Goal: Task Accomplishment & Management: Use online tool/utility

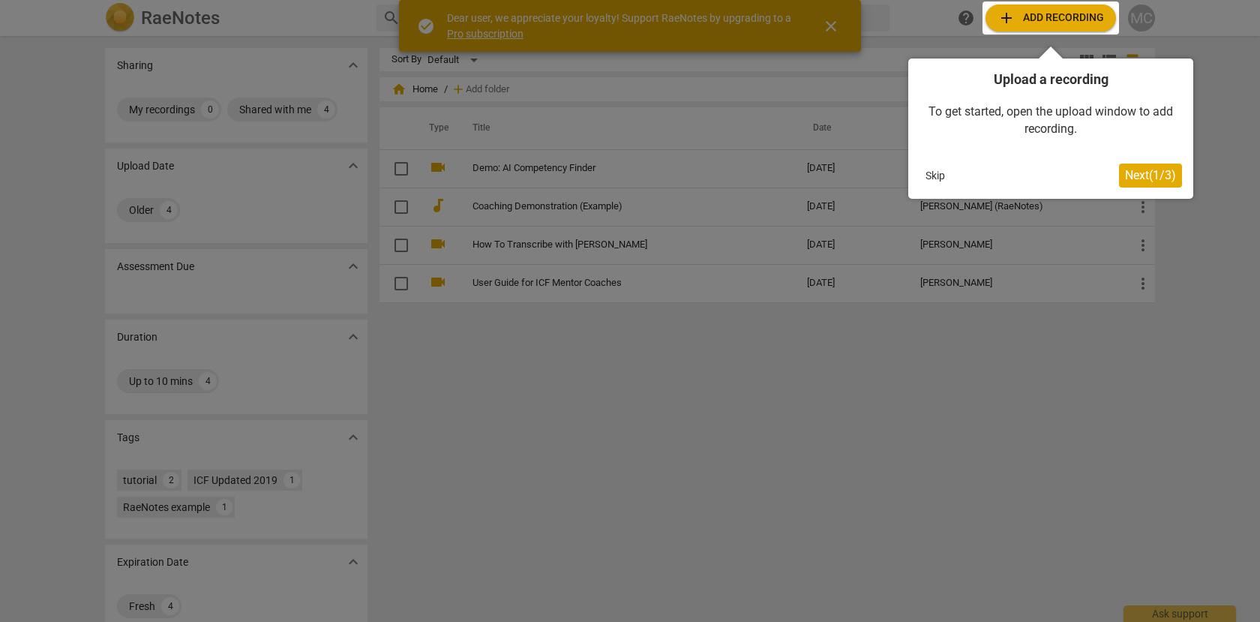
click at [1137, 171] on span "Next ( 1 / 3 )" at bounding box center [1150, 175] width 51 height 14
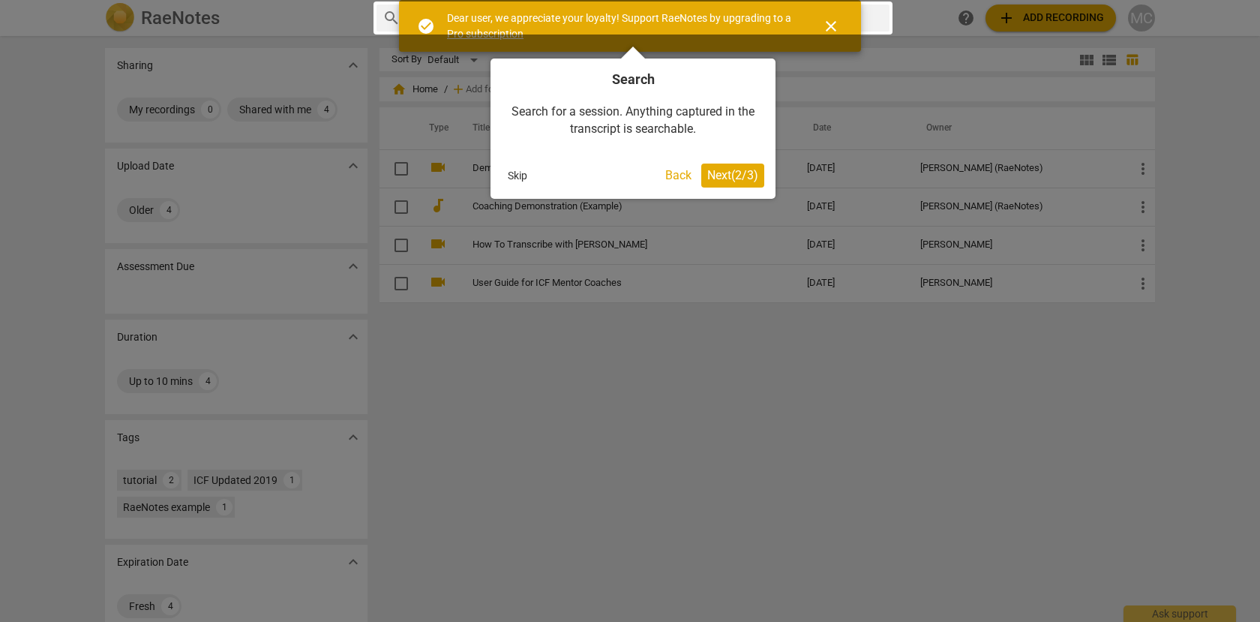
click at [709, 178] on span "Next ( 2 / 3 )" at bounding box center [732, 175] width 51 height 14
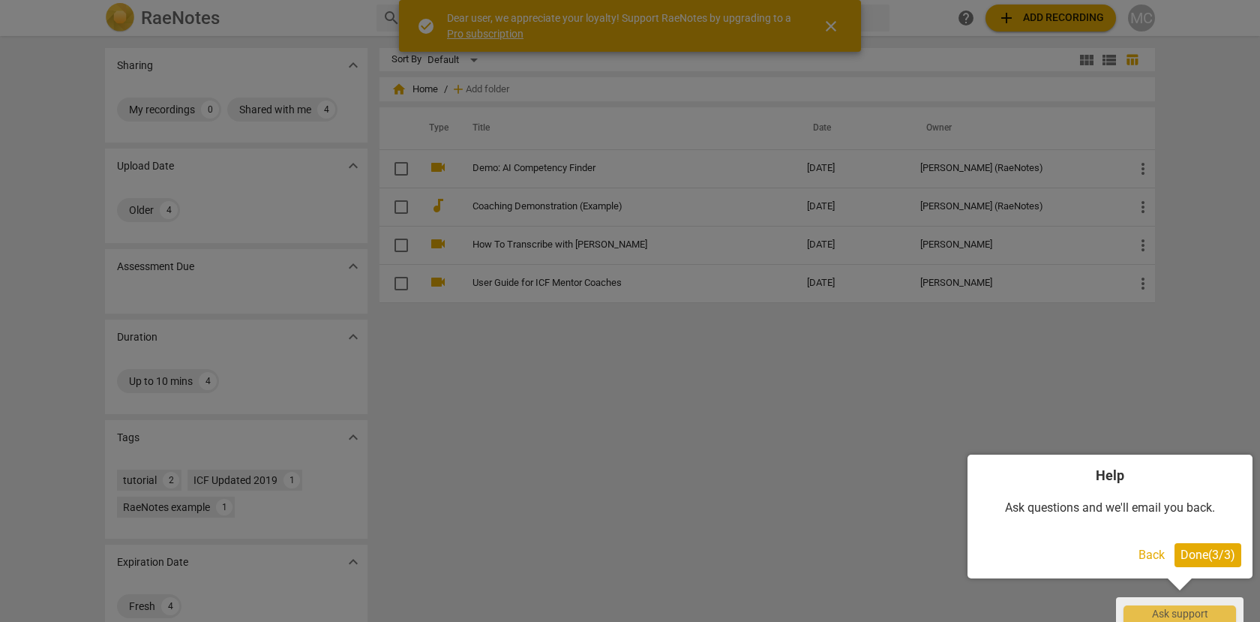
click at [1189, 555] on span "Done ( 3 / 3 )" at bounding box center [1207, 554] width 55 height 14
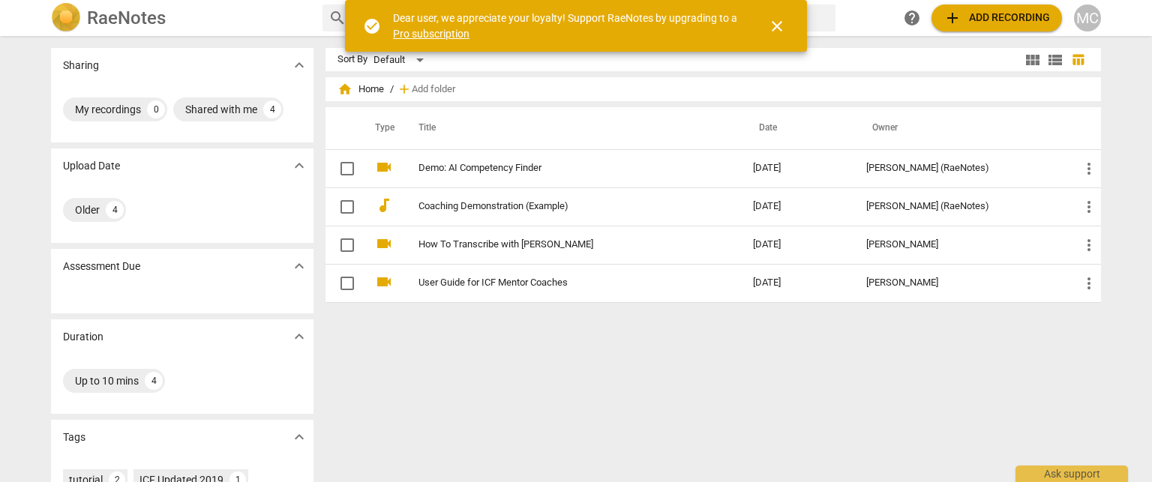
click at [775, 30] on span "close" at bounding box center [777, 26] width 18 height 18
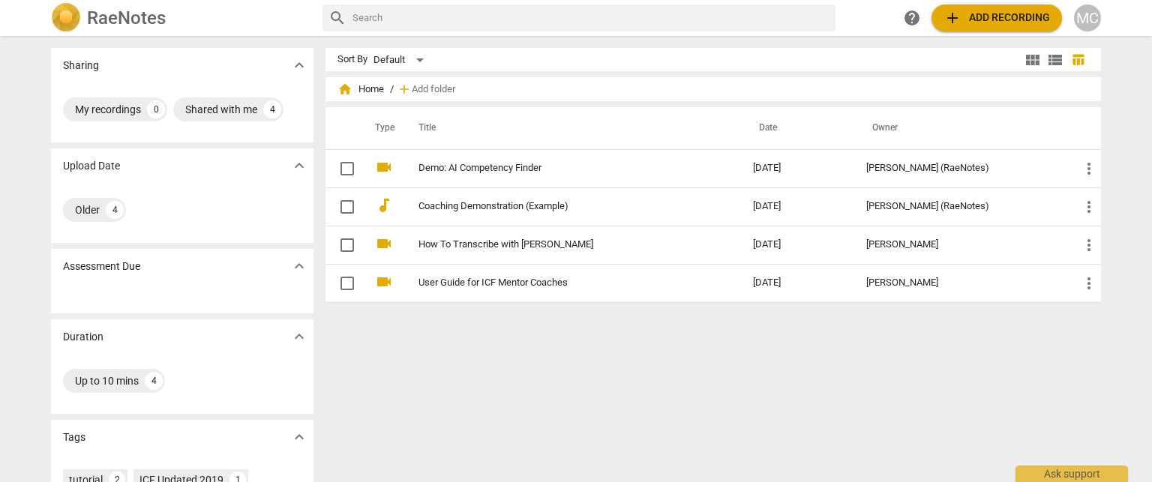
click at [1000, 22] on span "add Add recording" at bounding box center [996, 18] width 106 height 18
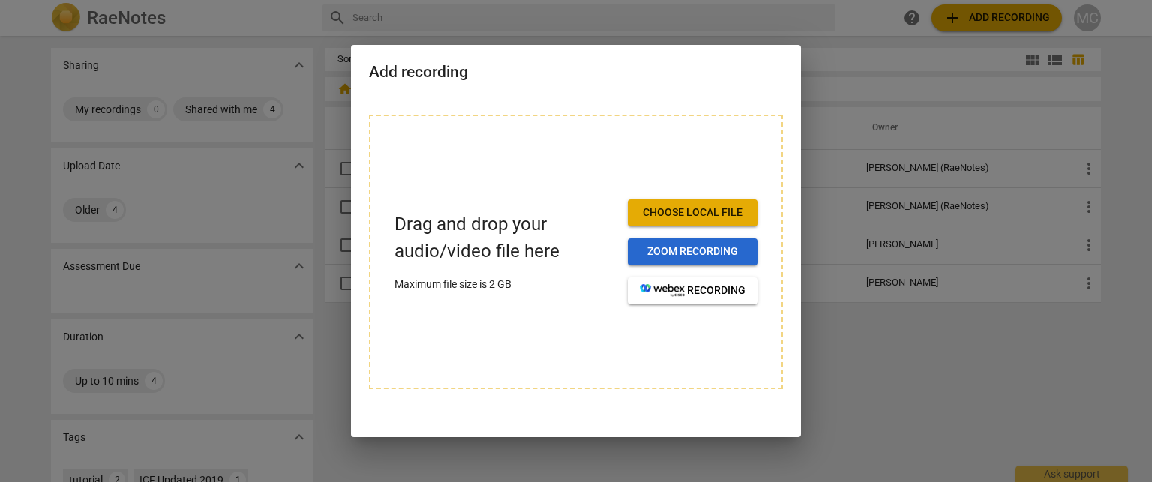
click at [688, 251] on span "Zoom recording" at bounding box center [693, 251] width 106 height 15
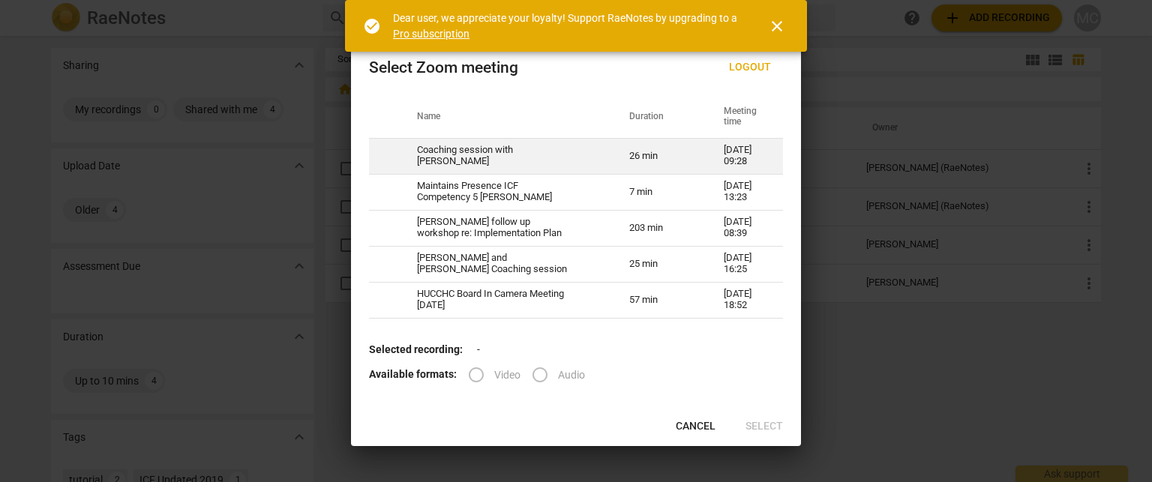
click at [474, 158] on td "Coaching session with Rehana" at bounding box center [505, 156] width 212 height 36
radio input "true"
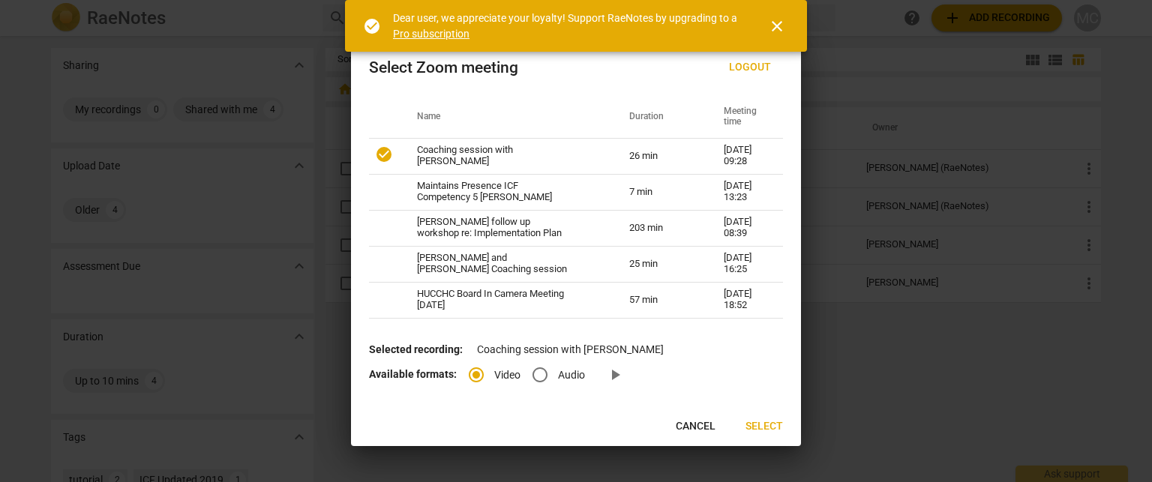
click at [543, 378] on input "Audio" at bounding box center [540, 375] width 36 height 36
radio input "true"
click at [475, 373] on input "Video" at bounding box center [476, 375] width 36 height 36
radio input "true"
click at [758, 428] on span "Select" at bounding box center [763, 426] width 37 height 15
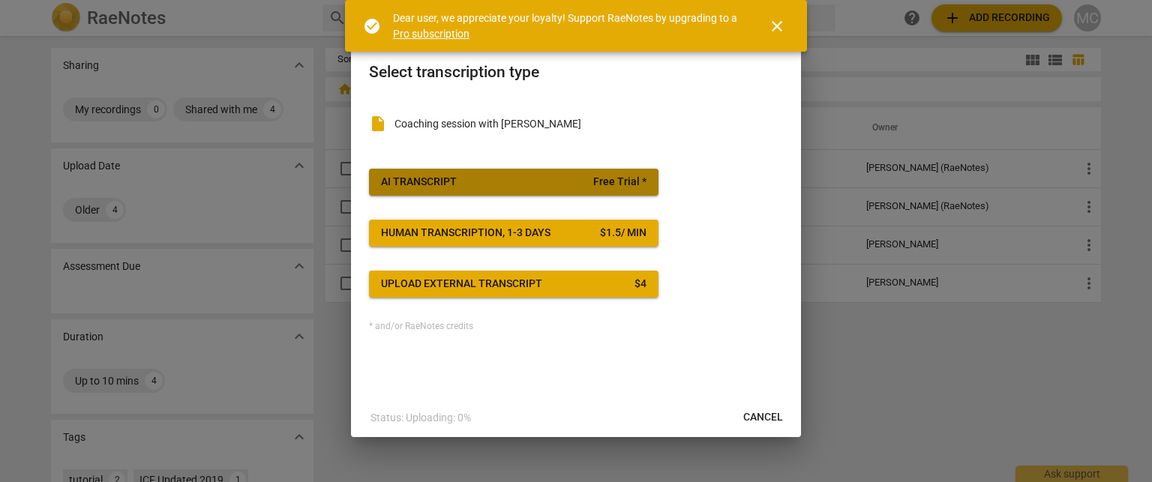
click at [498, 175] on span "AI Transcript Free Trial *" at bounding box center [513, 182] width 265 height 15
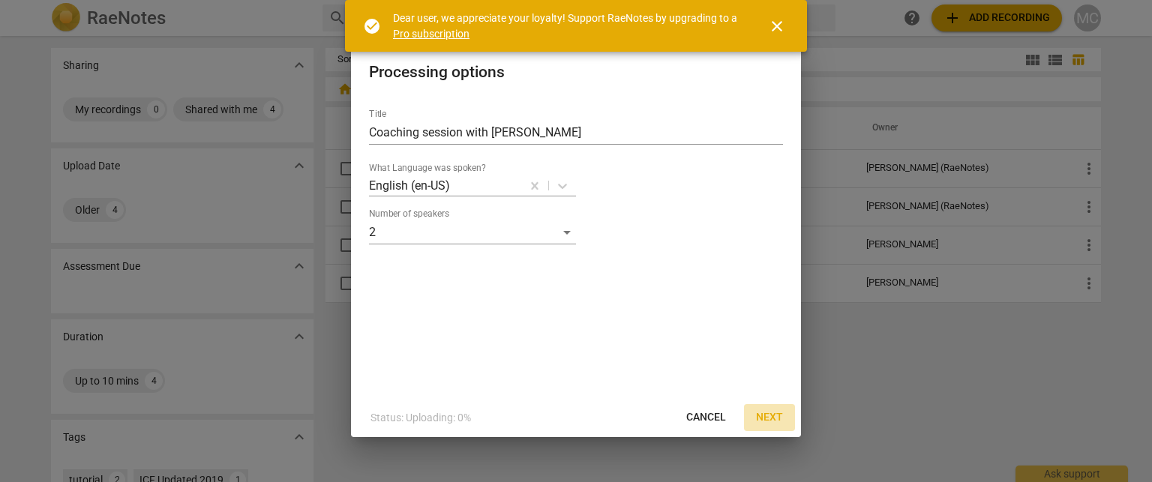
click at [774, 418] on span "Next" at bounding box center [769, 417] width 27 height 15
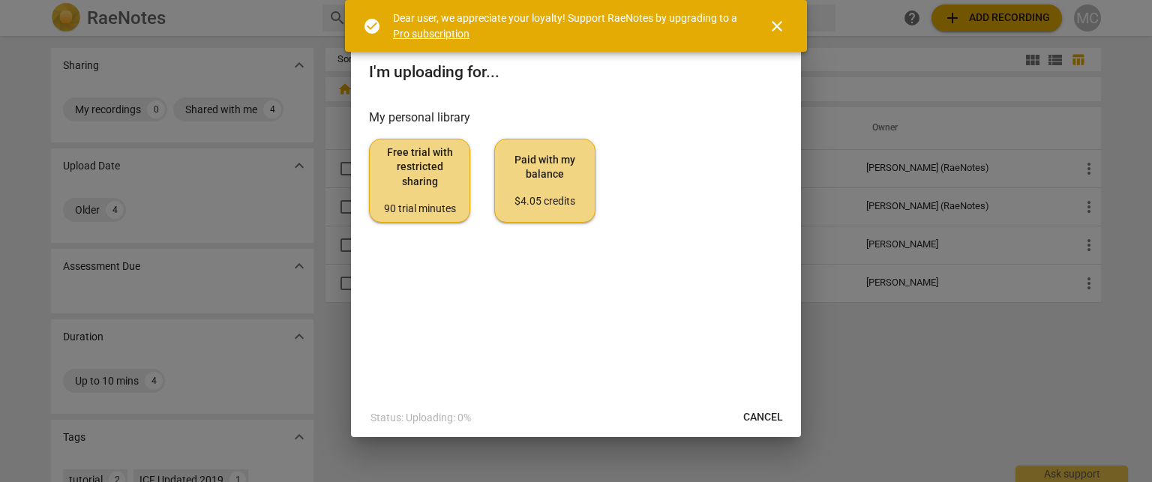
click at [780, 19] on span "close" at bounding box center [777, 26] width 18 height 18
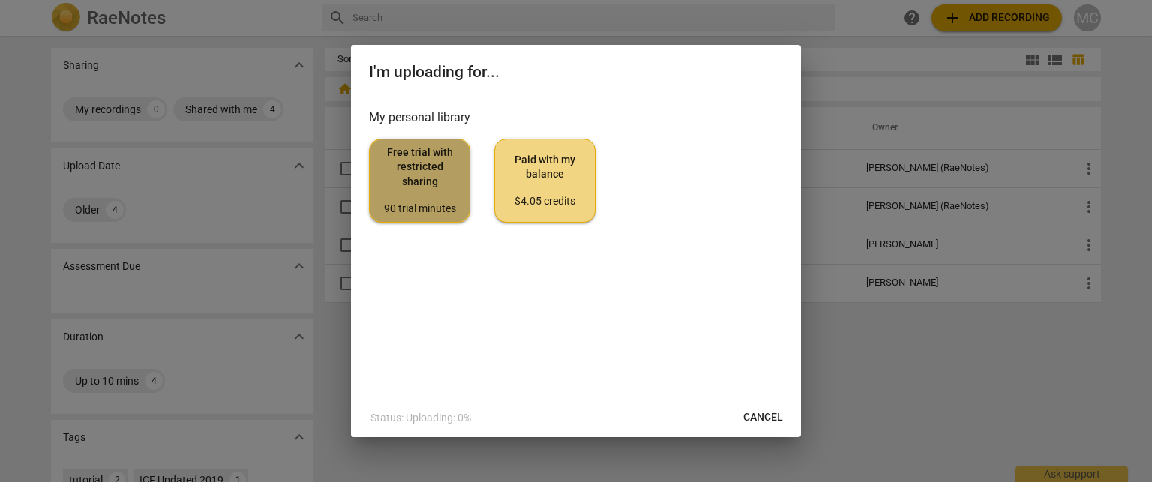
click at [432, 180] on span "Free trial with restricted sharing 90 trial minutes" at bounding box center [420, 180] width 76 height 70
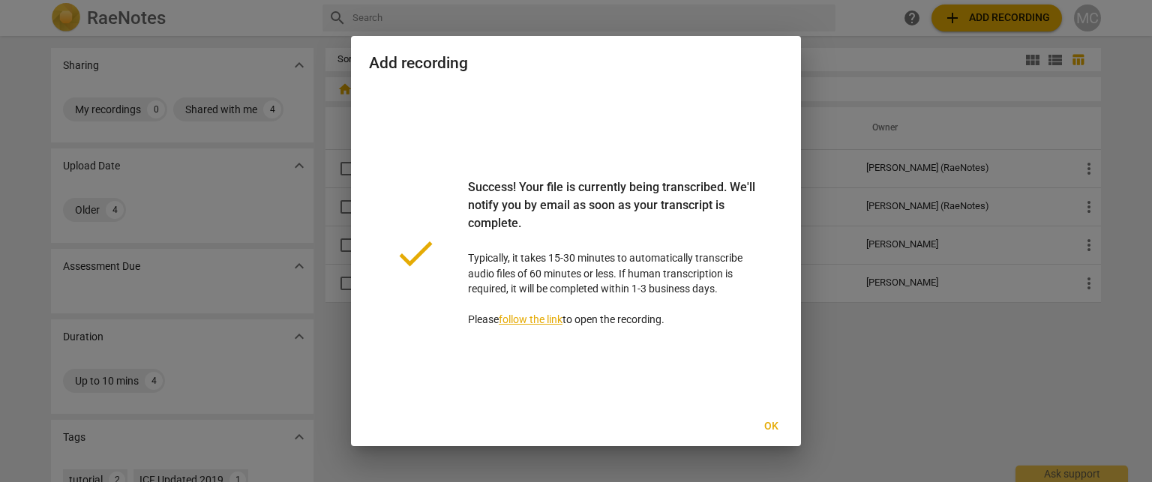
click at [768, 425] on span "Ok" at bounding box center [771, 426] width 24 height 15
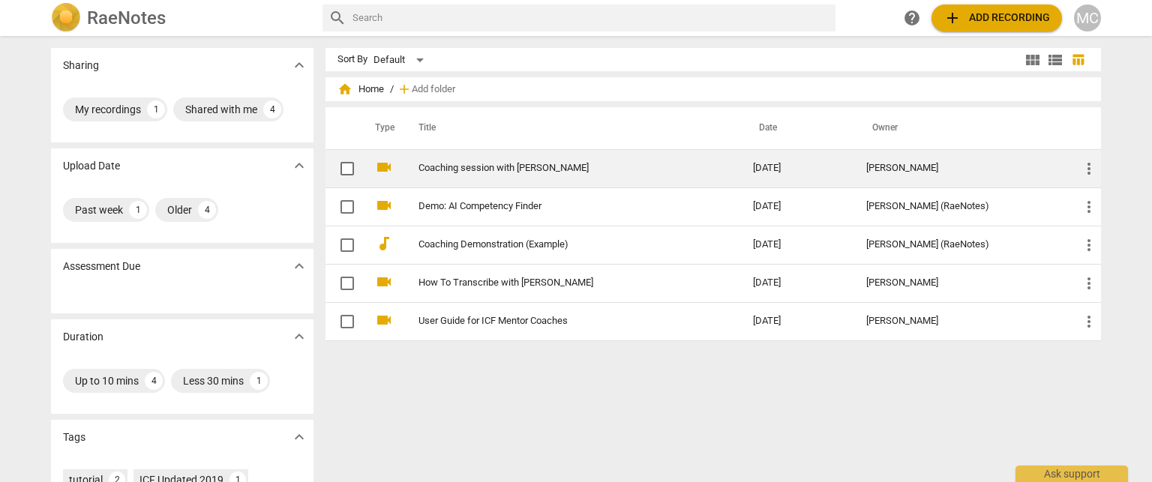
click at [339, 170] on input "checkbox" at bounding box center [346, 169] width 31 height 18
checkbox input "false"
click at [1084, 164] on span "more_vert" at bounding box center [1089, 169] width 18 height 18
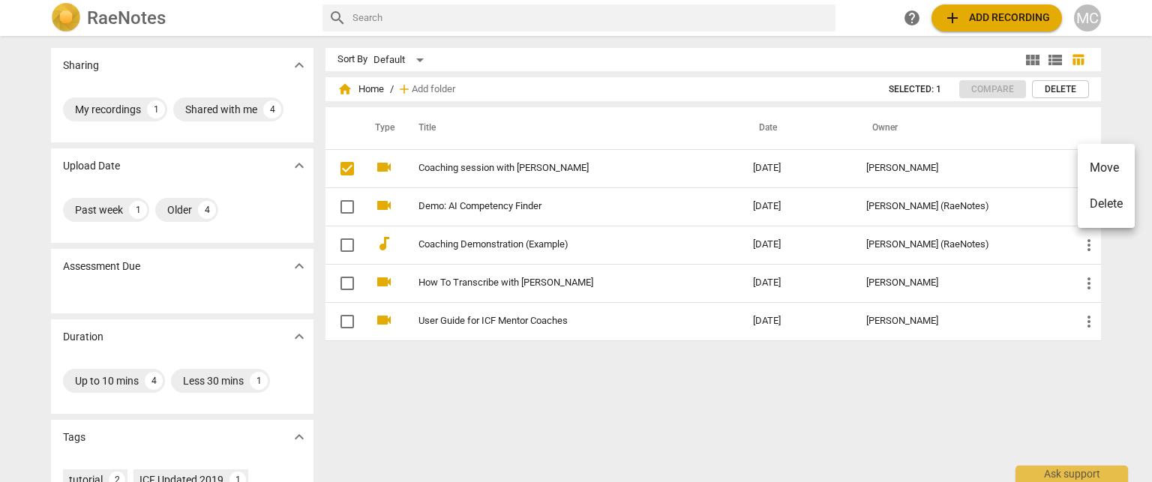
click at [1022, 167] on div at bounding box center [576, 241] width 1152 height 482
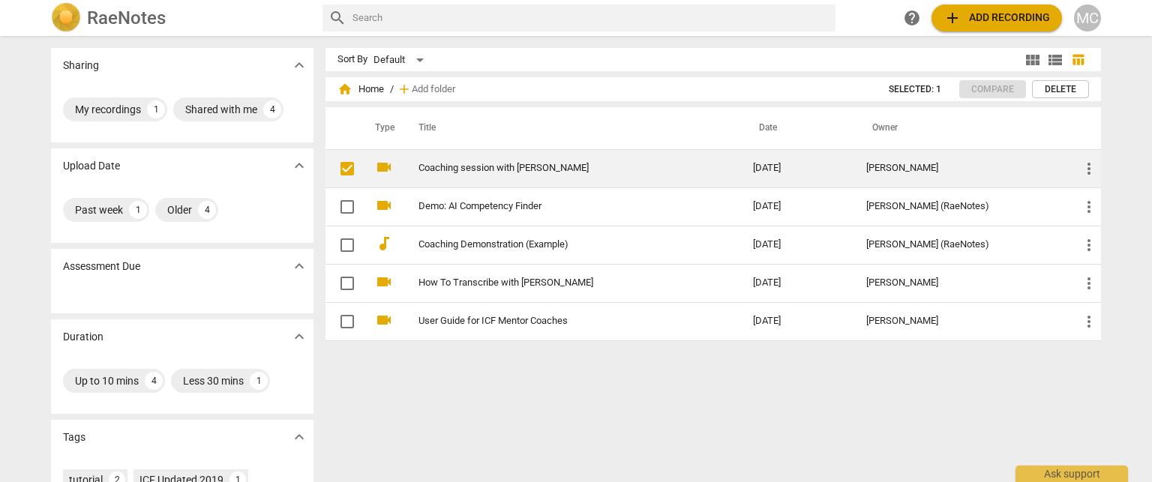
click at [458, 165] on link "Coaching session with Rehana" at bounding box center [558, 168] width 280 height 11
